Goal: Information Seeking & Learning: Check status

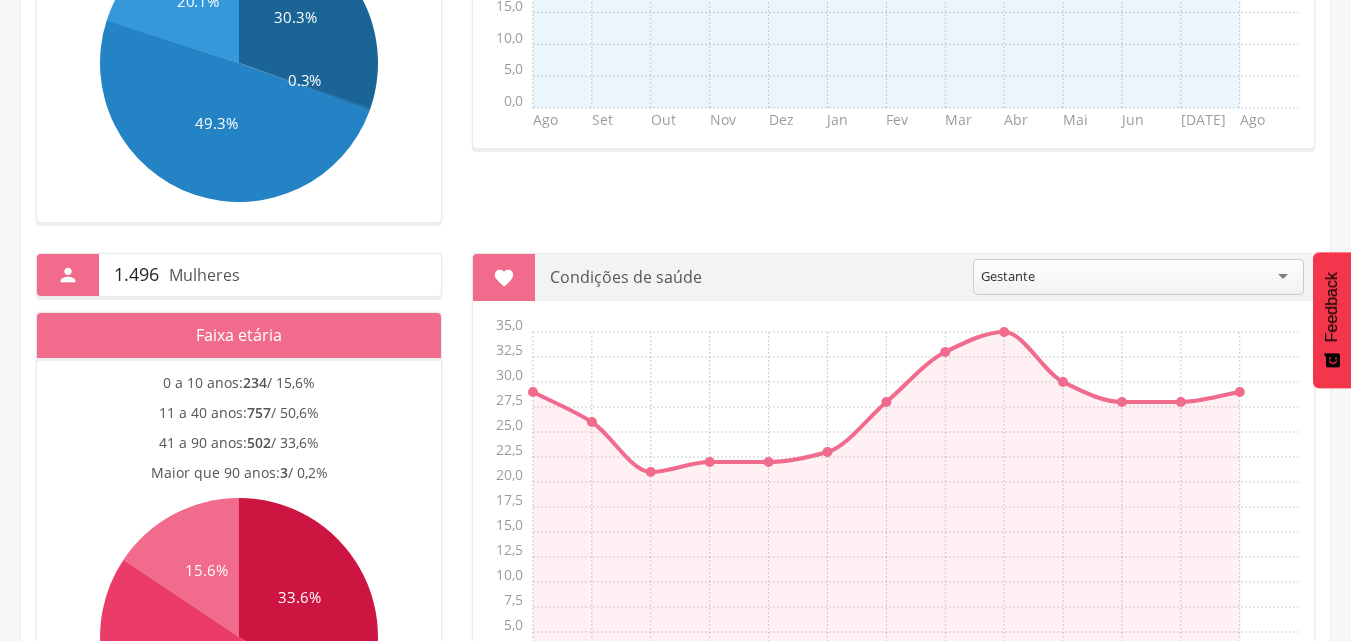
scroll to position [898, 0]
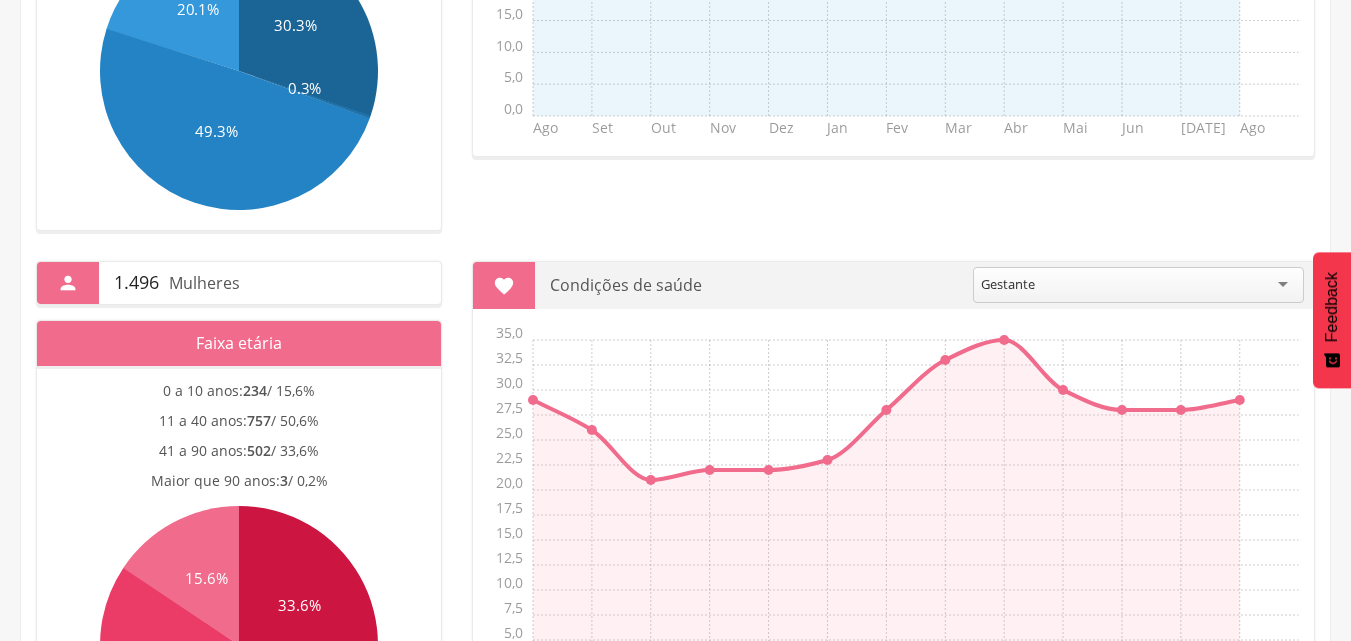
click at [1160, 287] on div "Gestante" at bounding box center [1138, 285] width 331 height 36
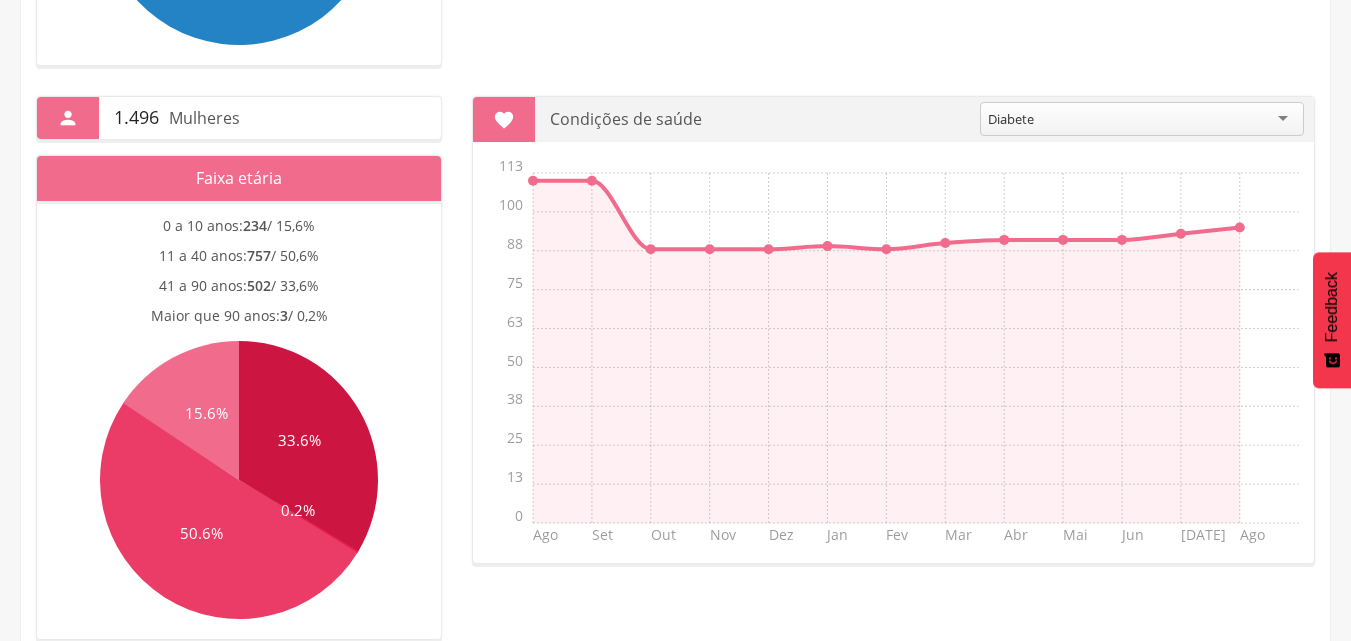
scroll to position [1098, 0]
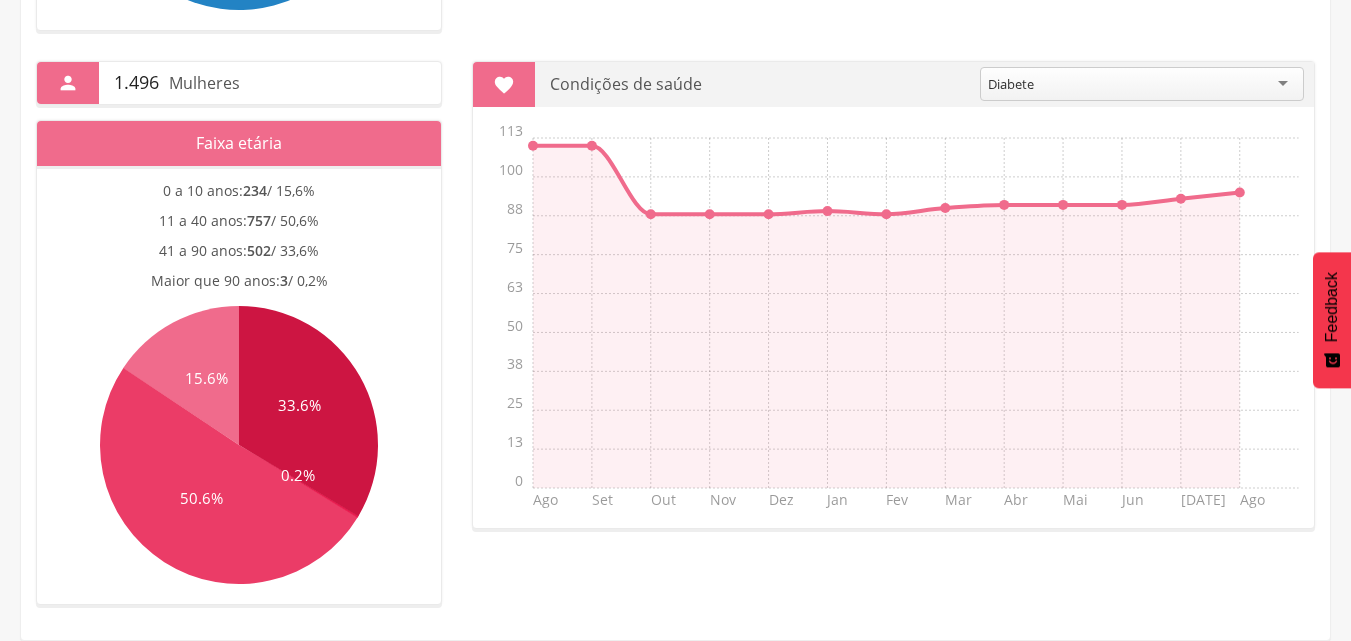
click at [1284, 72] on div "Diabete" at bounding box center [1142, 84] width 324 height 34
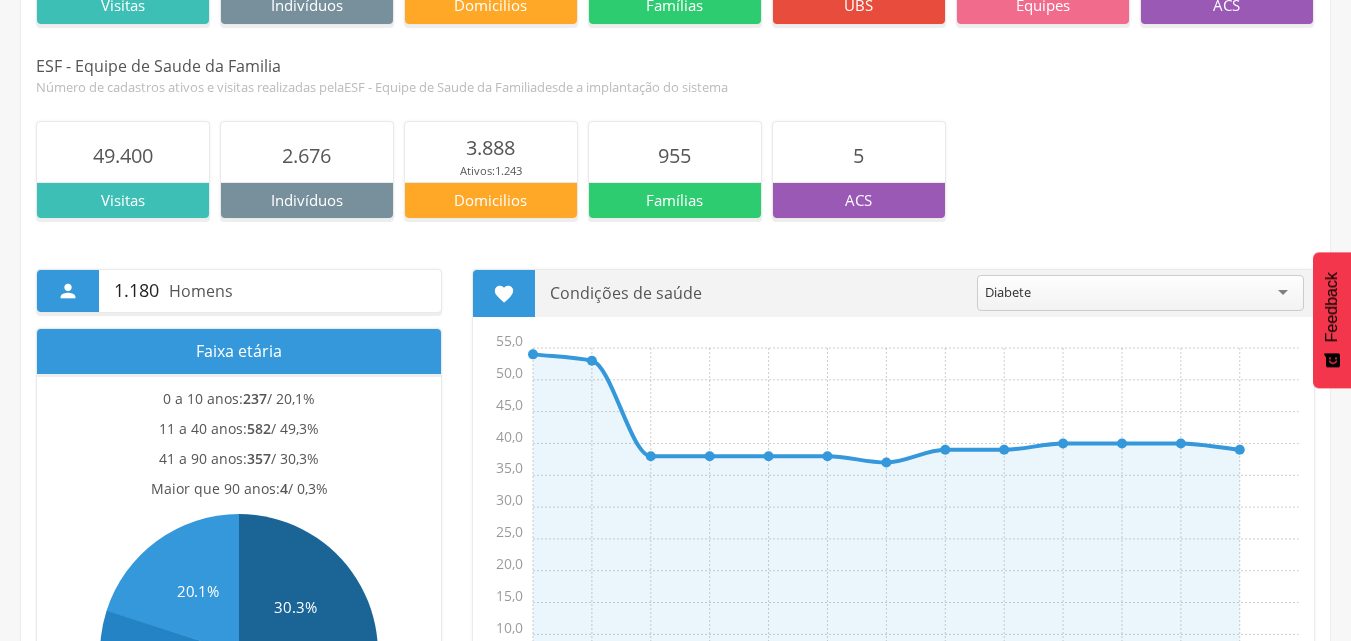
scroll to position [298, 0]
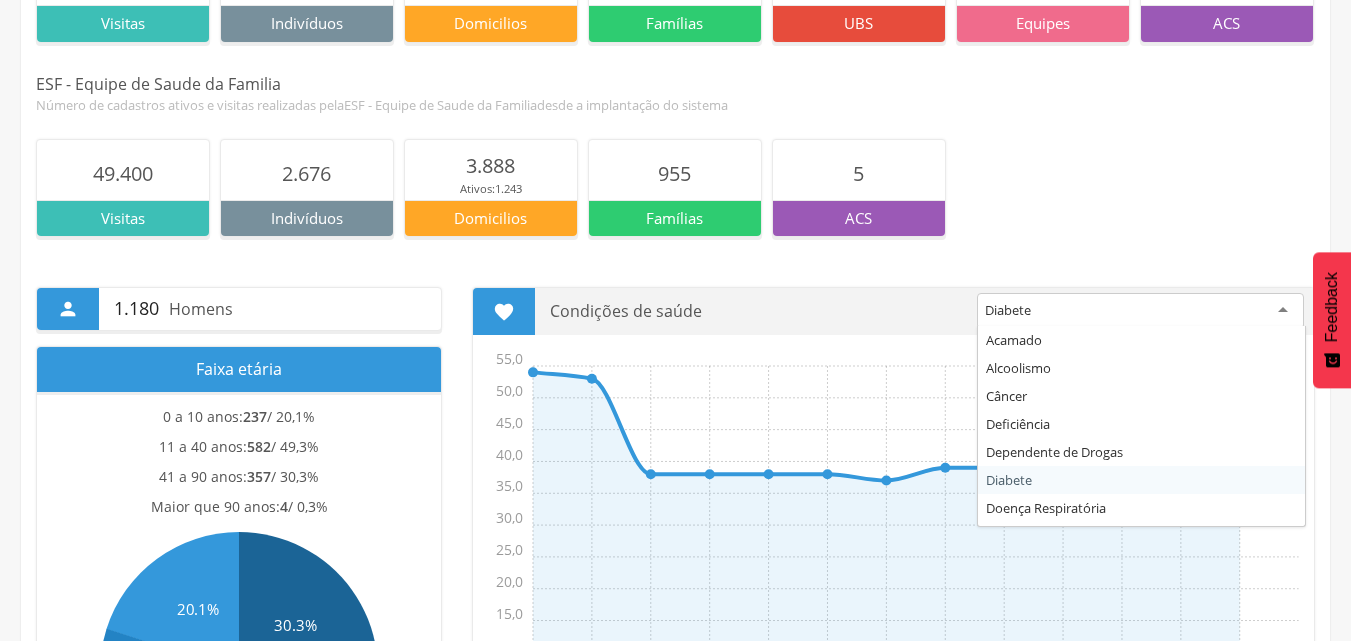
click at [1051, 308] on div "Diabete" at bounding box center [1140, 311] width 327 height 36
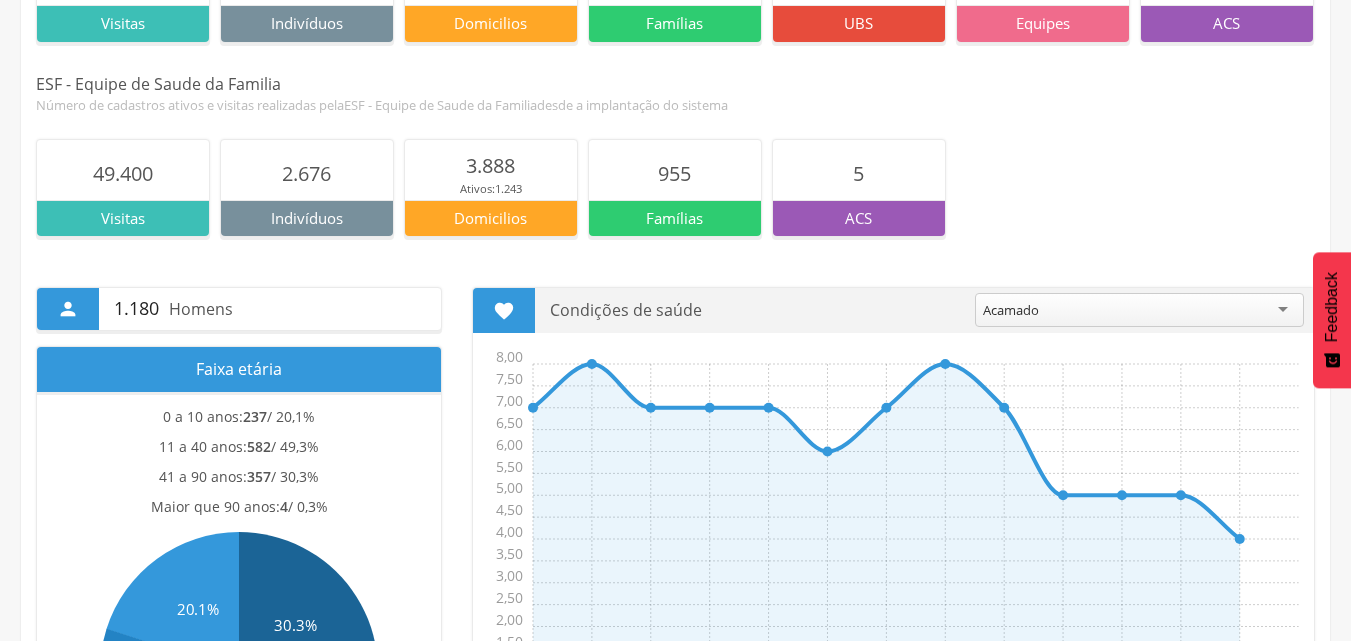
scroll to position [0, 0]
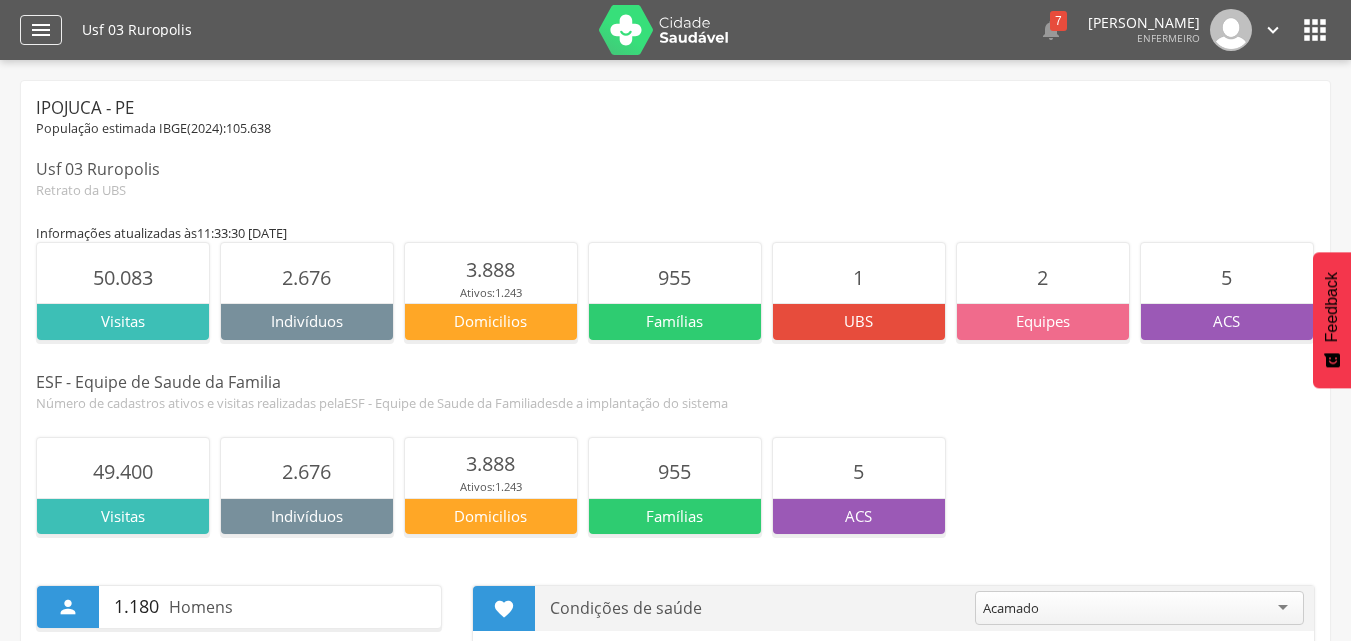
click at [28, 34] on div "" at bounding box center [41, 30] width 42 height 30
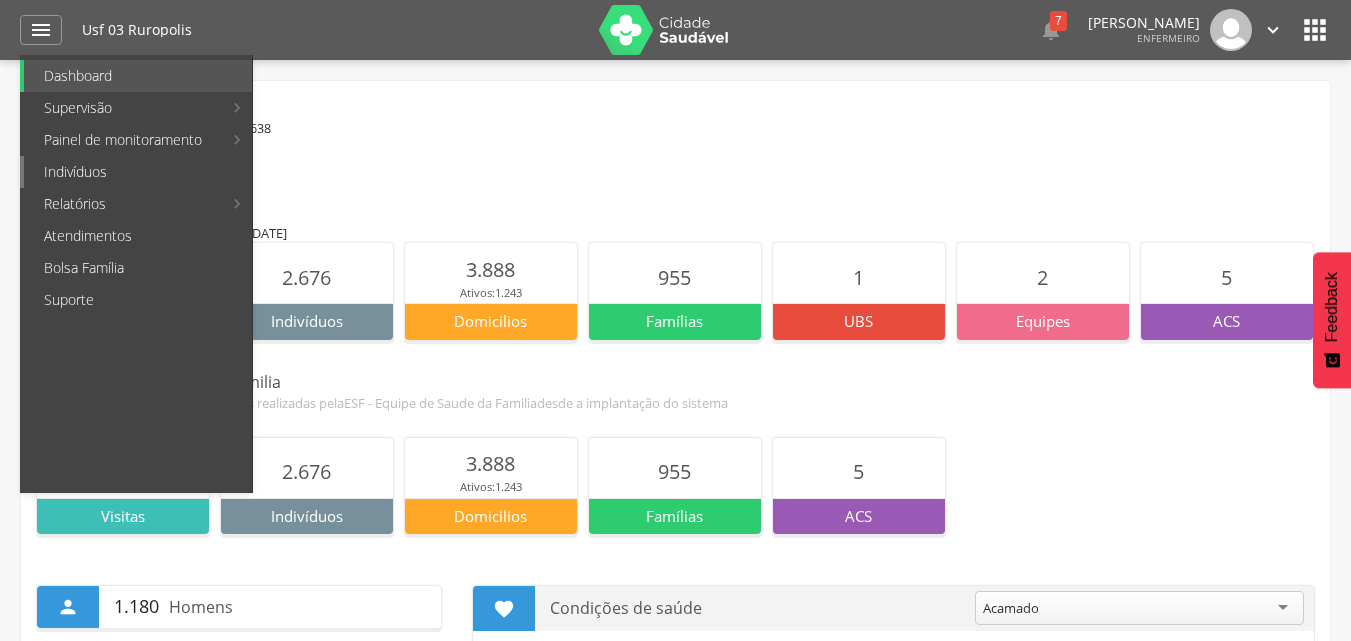
click at [152, 166] on link "Indivíduos" at bounding box center [138, 172] width 228 height 32
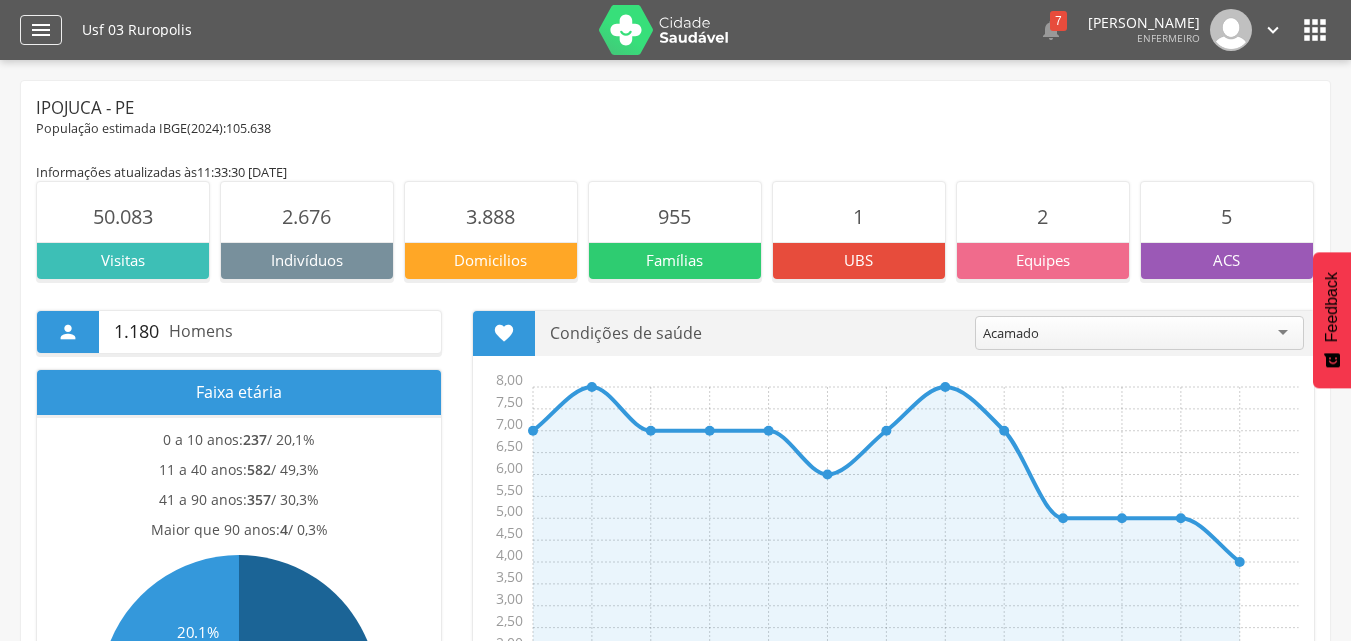
click at [39, 36] on icon "" at bounding box center [41, 30] width 24 height 24
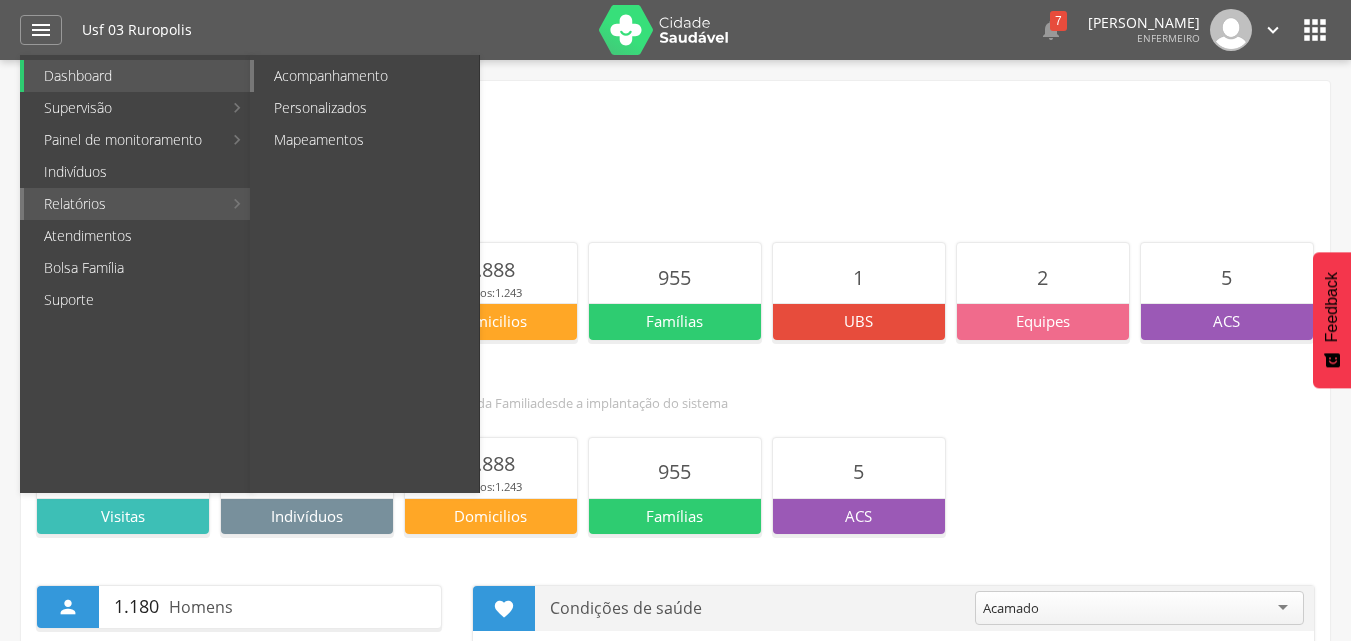
click at [330, 80] on link "Acompanhamento" at bounding box center [366, 76] width 225 height 32
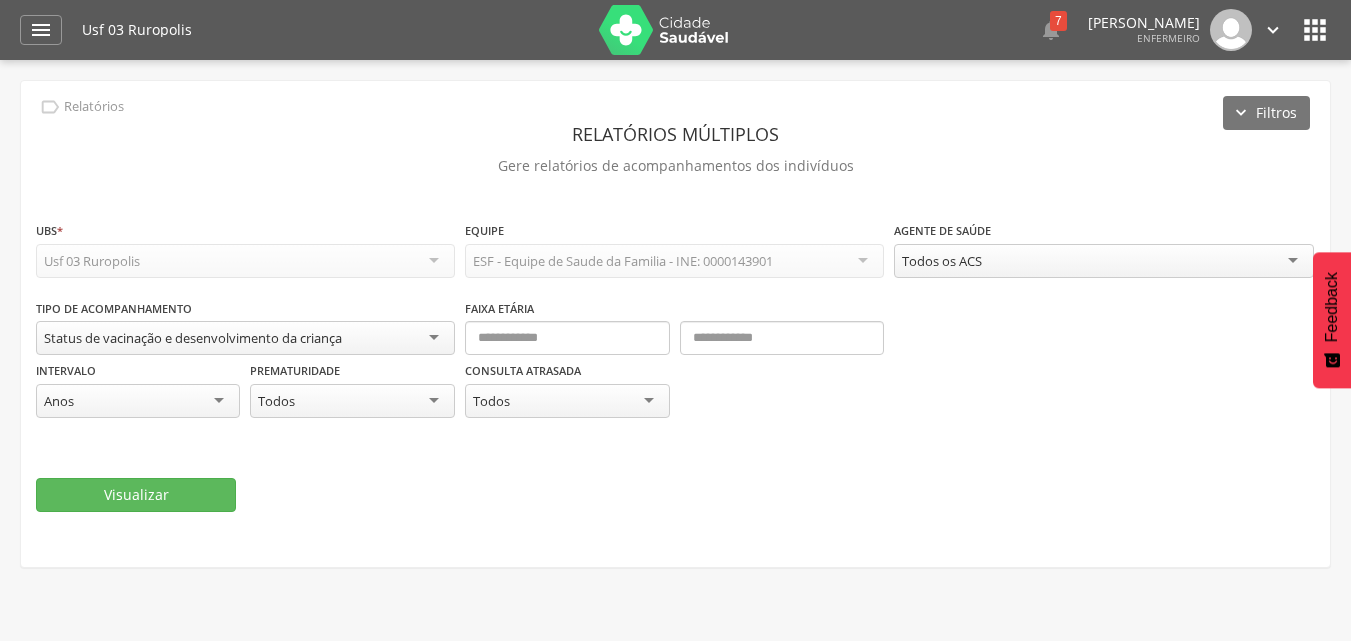
click at [431, 398] on div "Todos" at bounding box center [352, 401] width 204 height 34
click at [226, 392] on div "Anos" at bounding box center [138, 401] width 204 height 34
click at [485, 338] on input "text" at bounding box center [567, 338] width 204 height 34
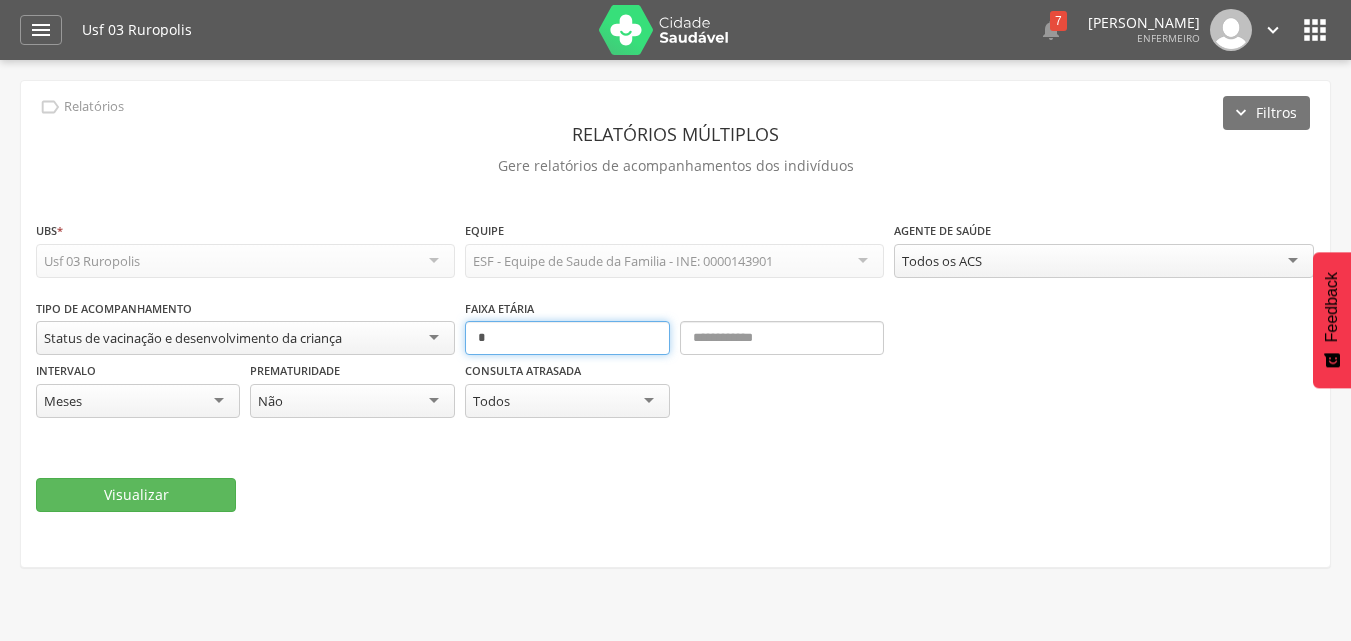
type input "*"
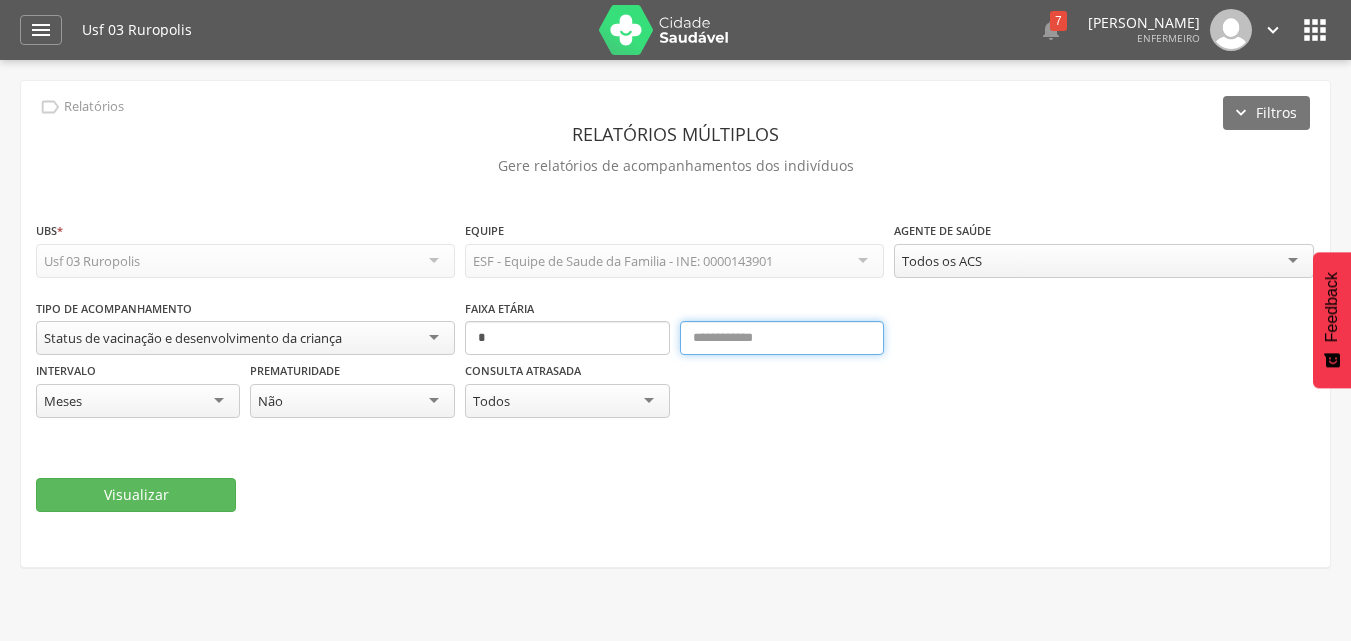
click at [701, 337] on input "text" at bounding box center [782, 338] width 204 height 34
type input "*"
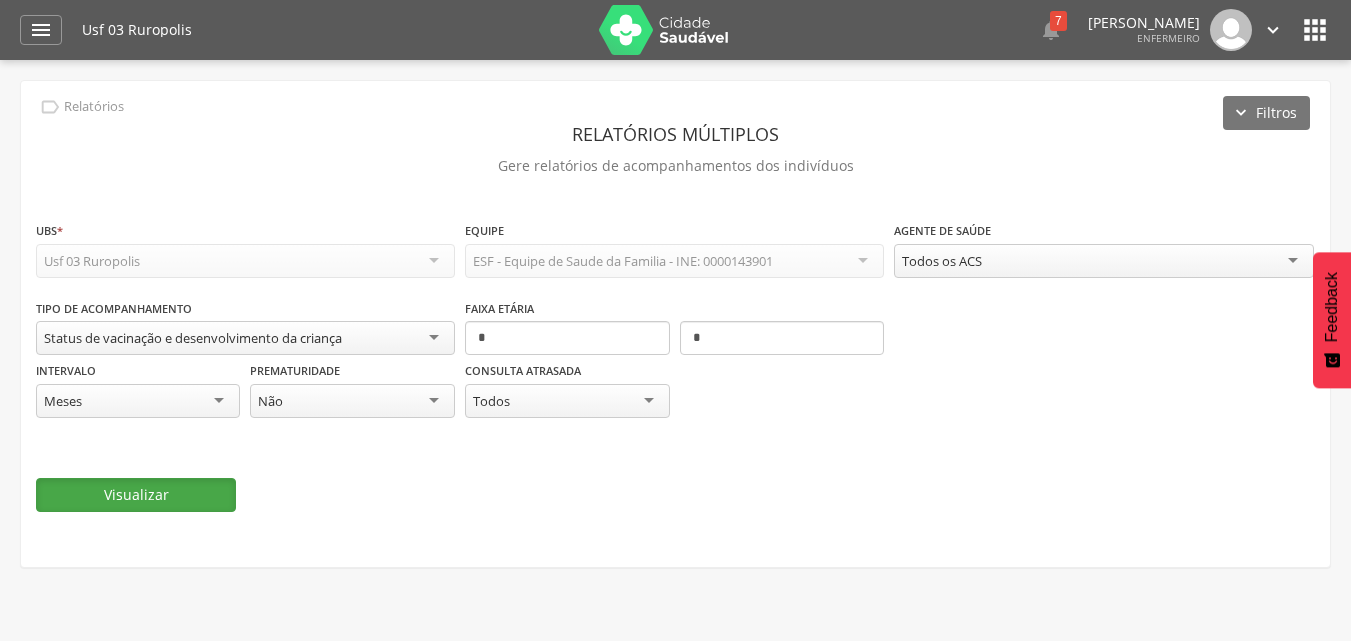
click at [180, 488] on button "Visualizar" at bounding box center [136, 495] width 200 height 34
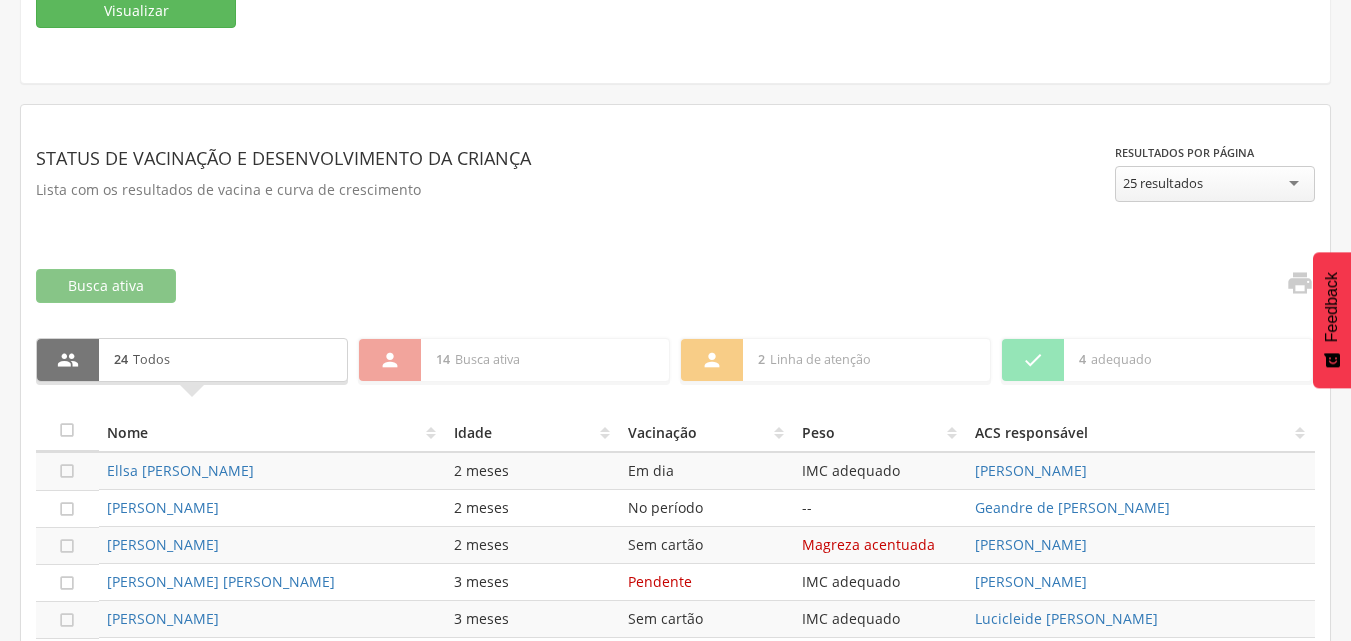
scroll to position [294, 0]
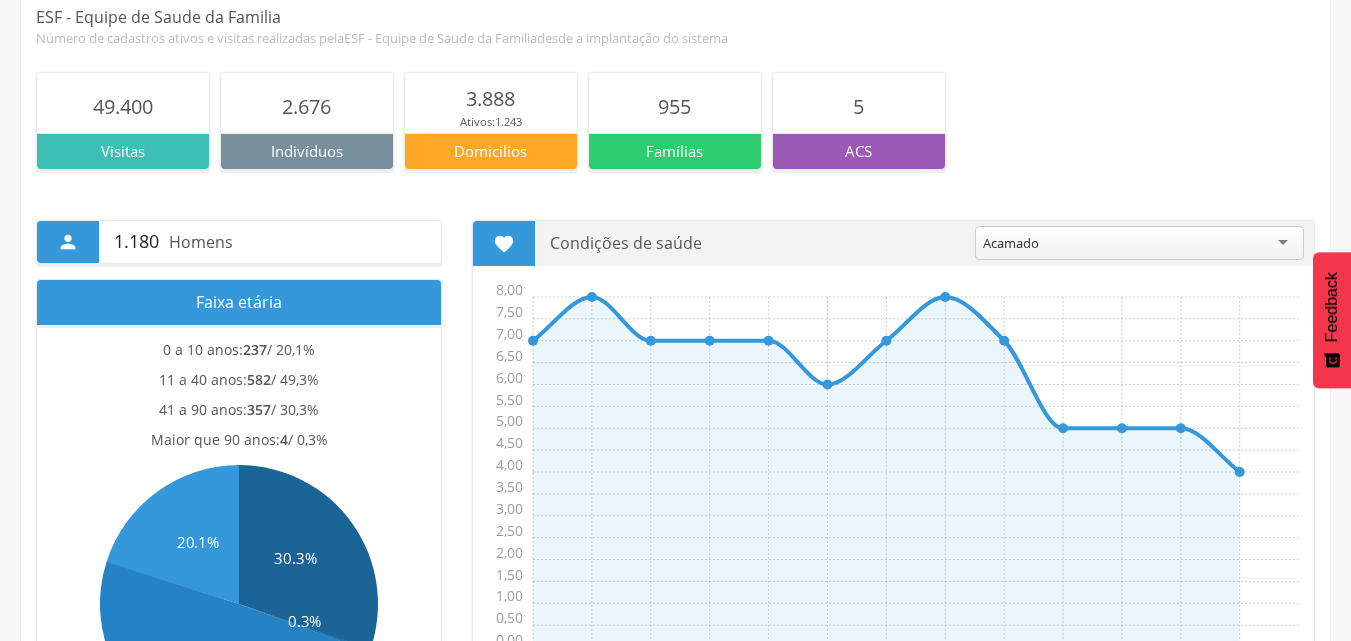
scroll to position [400, 0]
